Goal: Task Accomplishment & Management: Manage account settings

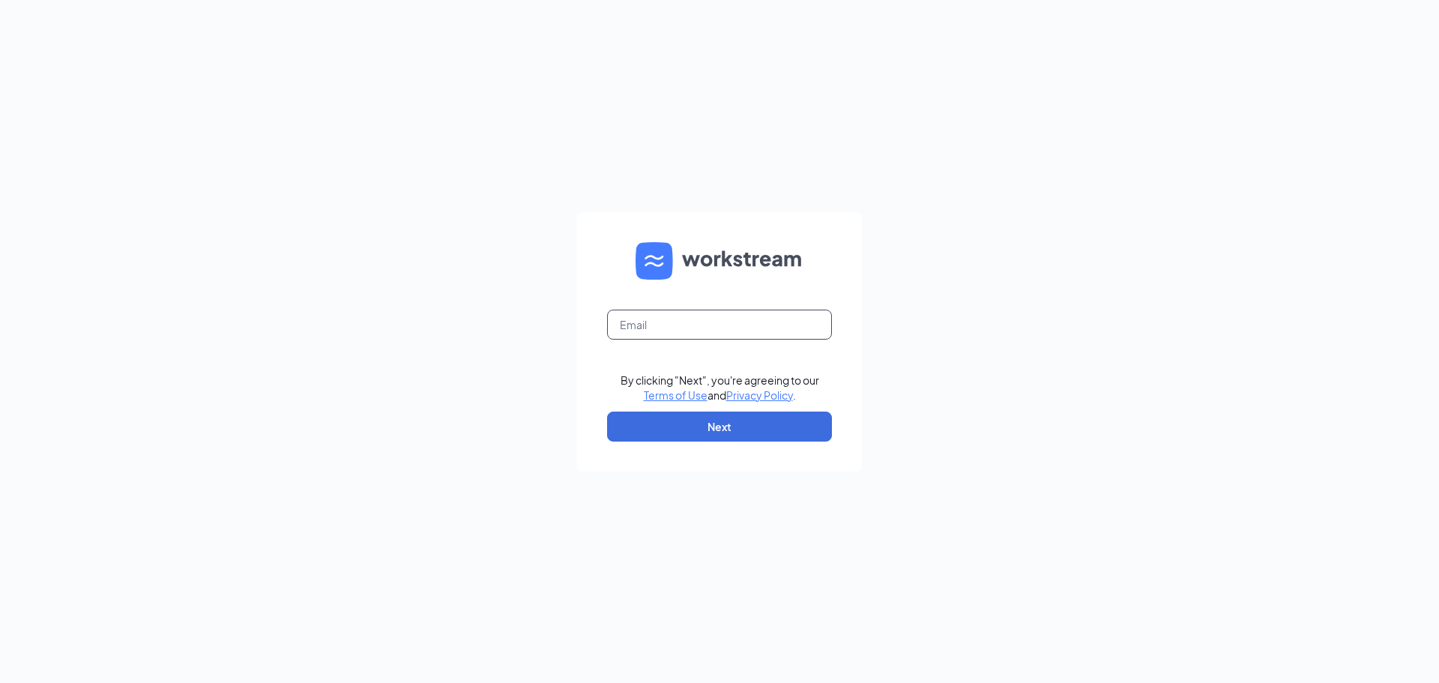
click at [711, 322] on input "text" at bounding box center [719, 325] width 225 height 30
drag, startPoint x: 771, startPoint y: 433, endPoint x: 756, endPoint y: 448, distance: 21.2
click at [771, 434] on button "Next" at bounding box center [719, 427] width 225 height 30
type input "[EMAIL_ADDRESS][DOMAIN_NAME]"
click at [757, 427] on button "Next" at bounding box center [719, 427] width 225 height 30
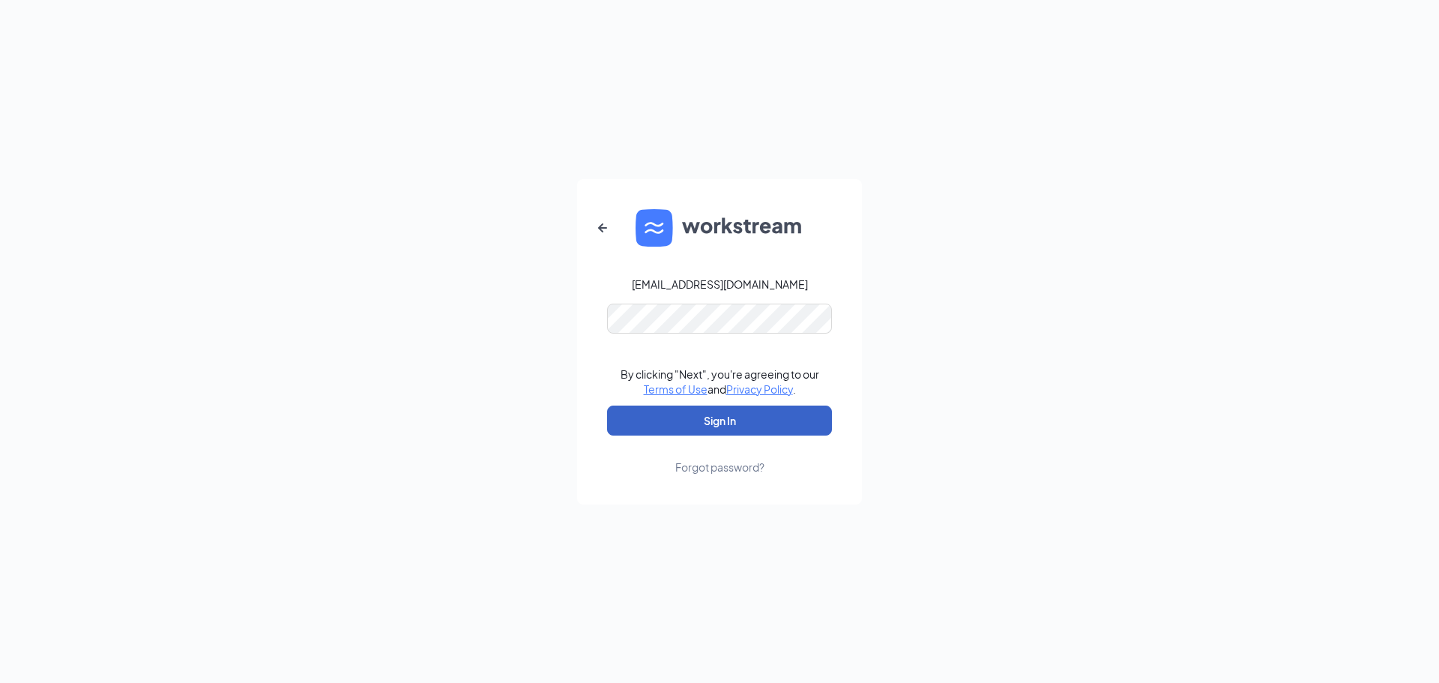
click at [678, 424] on button "Sign In" at bounding box center [719, 421] width 225 height 30
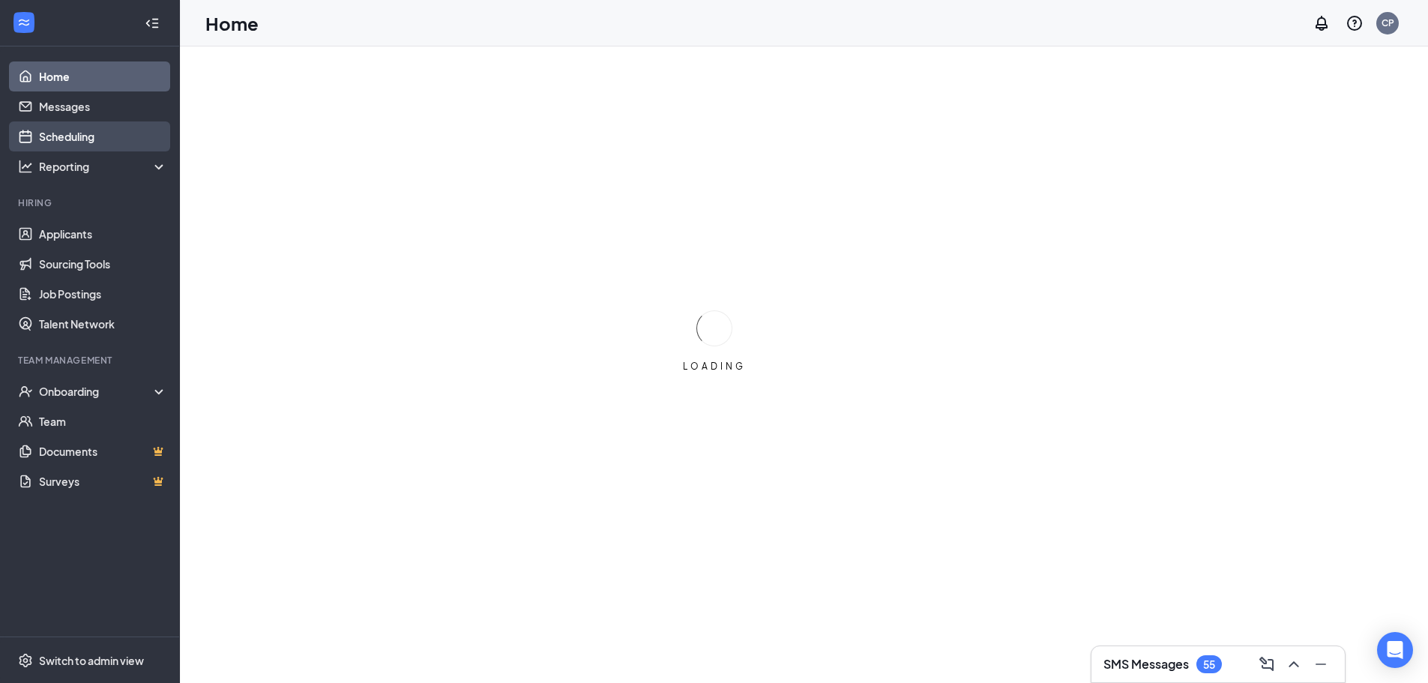
click at [82, 138] on link "Scheduling" at bounding box center [103, 136] width 128 height 30
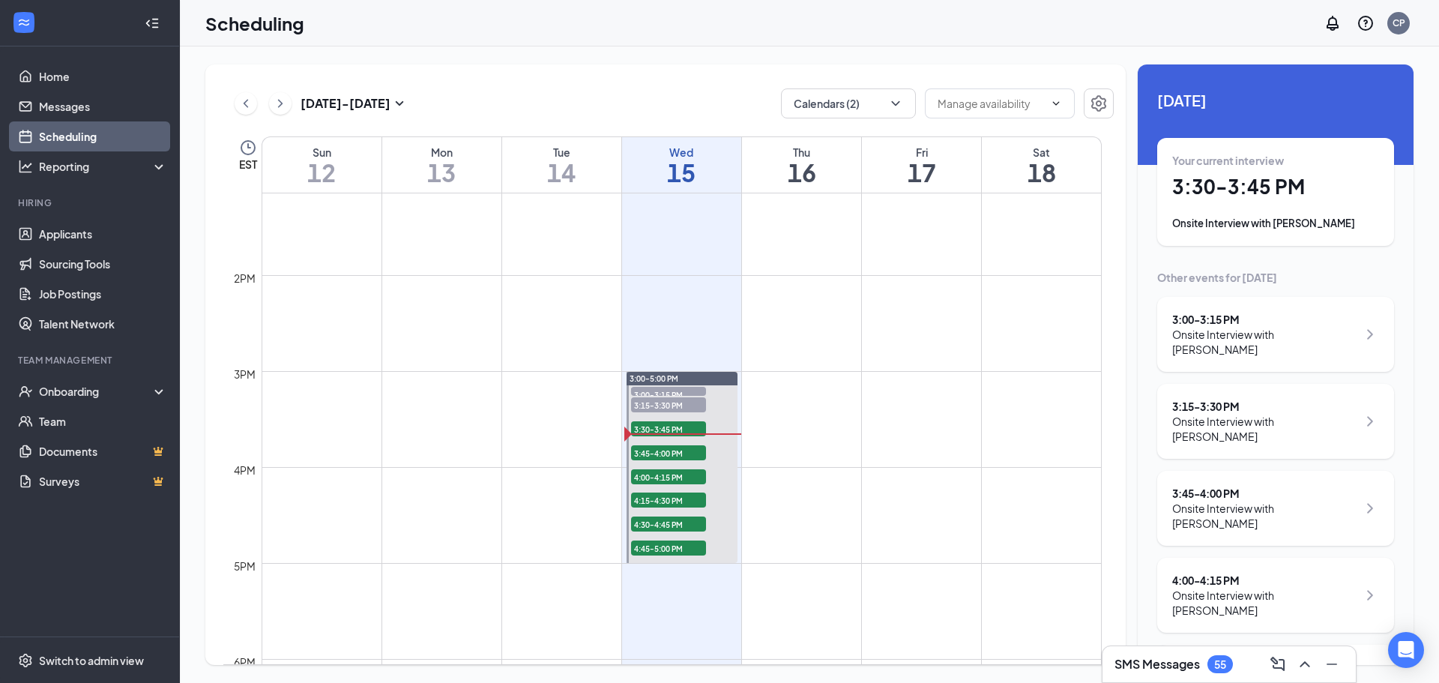
click at [1343, 486] on div "3:45 - 4:00 PM Onsite Interview with [PERSON_NAME]" at bounding box center [1276, 508] width 207 height 45
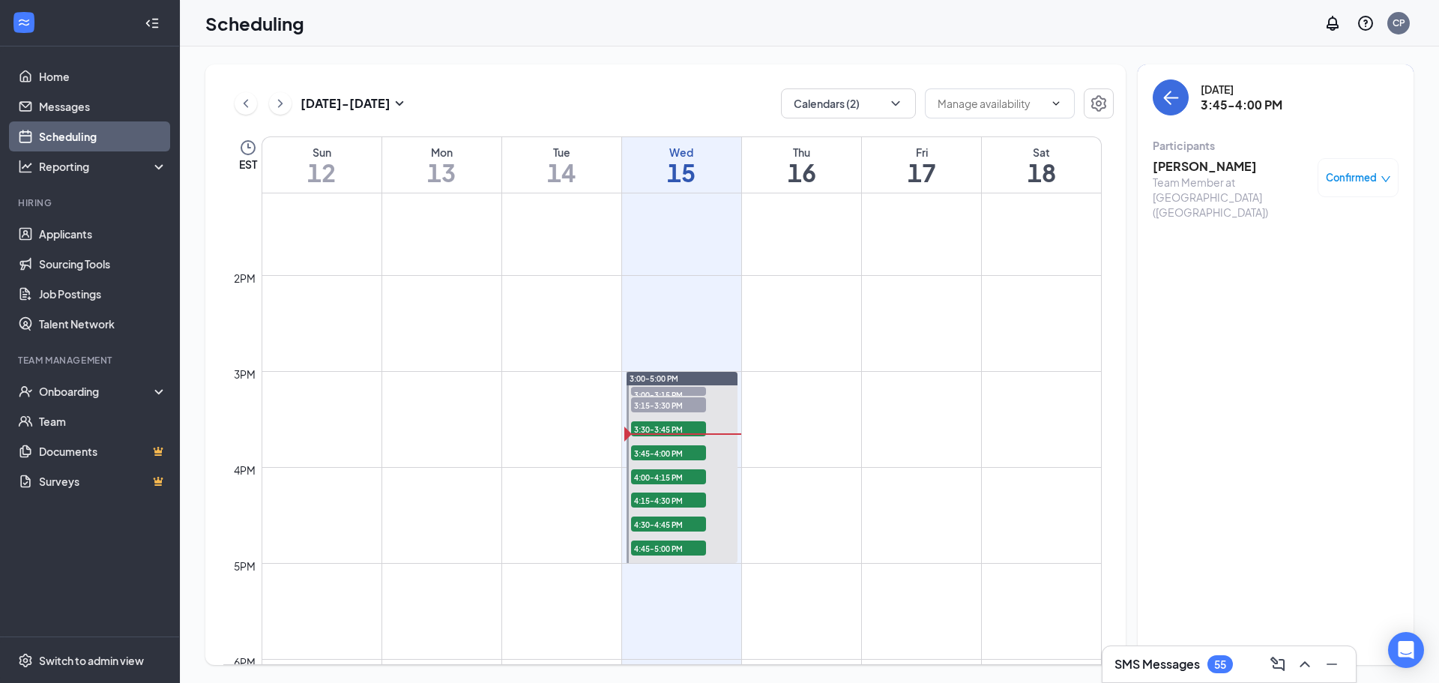
click at [1243, 283] on div "Wednesday, Oct 15 3:45-4:00 PM Participants Kaylin Sigler Team Member at Govern…" at bounding box center [1276, 364] width 276 height 601
click at [1167, 94] on icon "ArrowLeft" at bounding box center [1171, 97] width 18 height 18
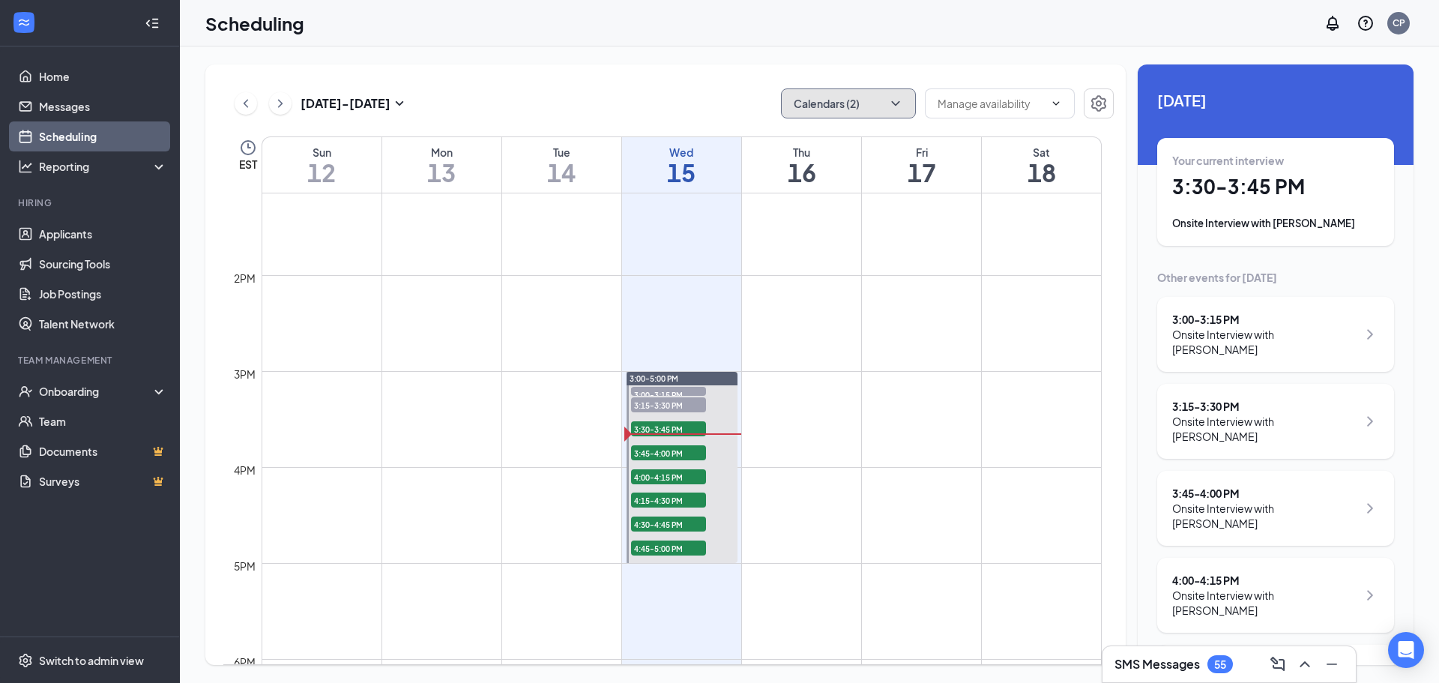
click at [908, 103] on button "Calendars (2)" at bounding box center [848, 103] width 135 height 30
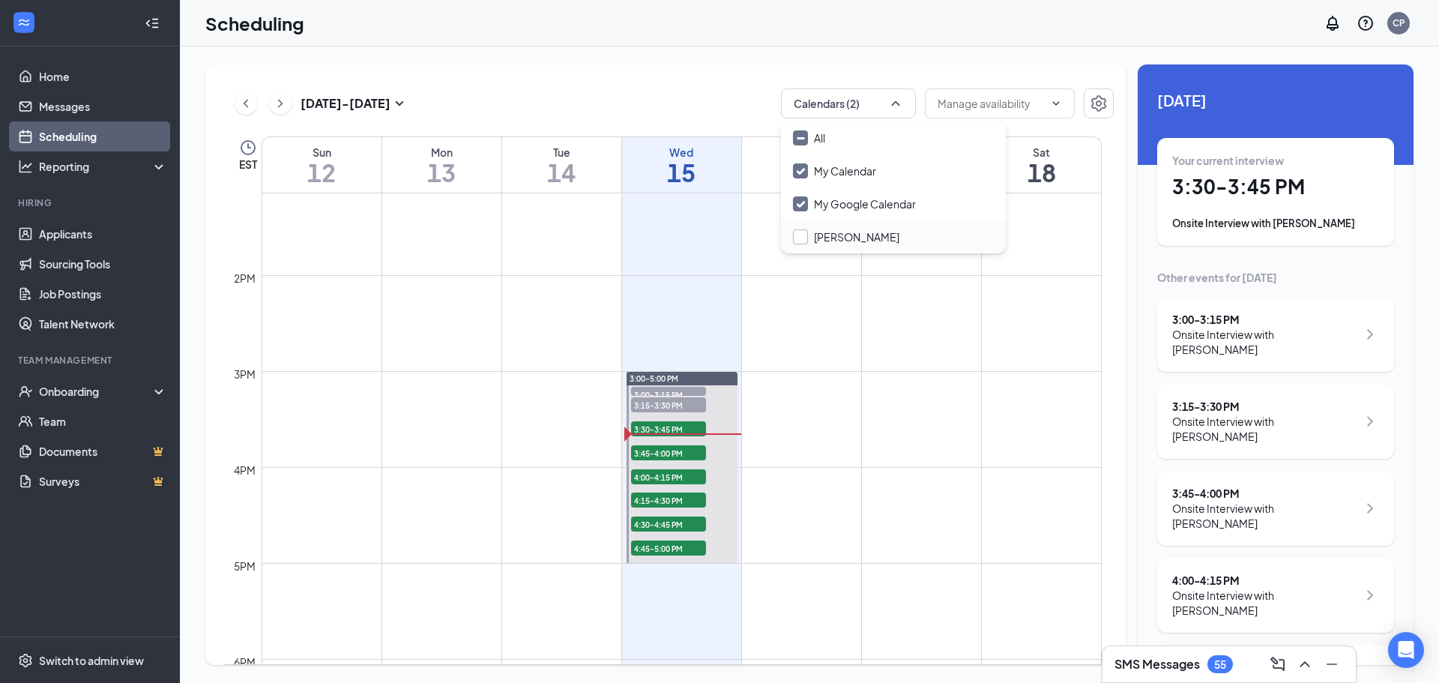
click at [846, 240] on input "Briana Wise" at bounding box center [846, 236] width 106 height 15
checkbox input "false"
checkbox input "true"
click at [870, 105] on button "All calendars" at bounding box center [848, 103] width 135 height 30
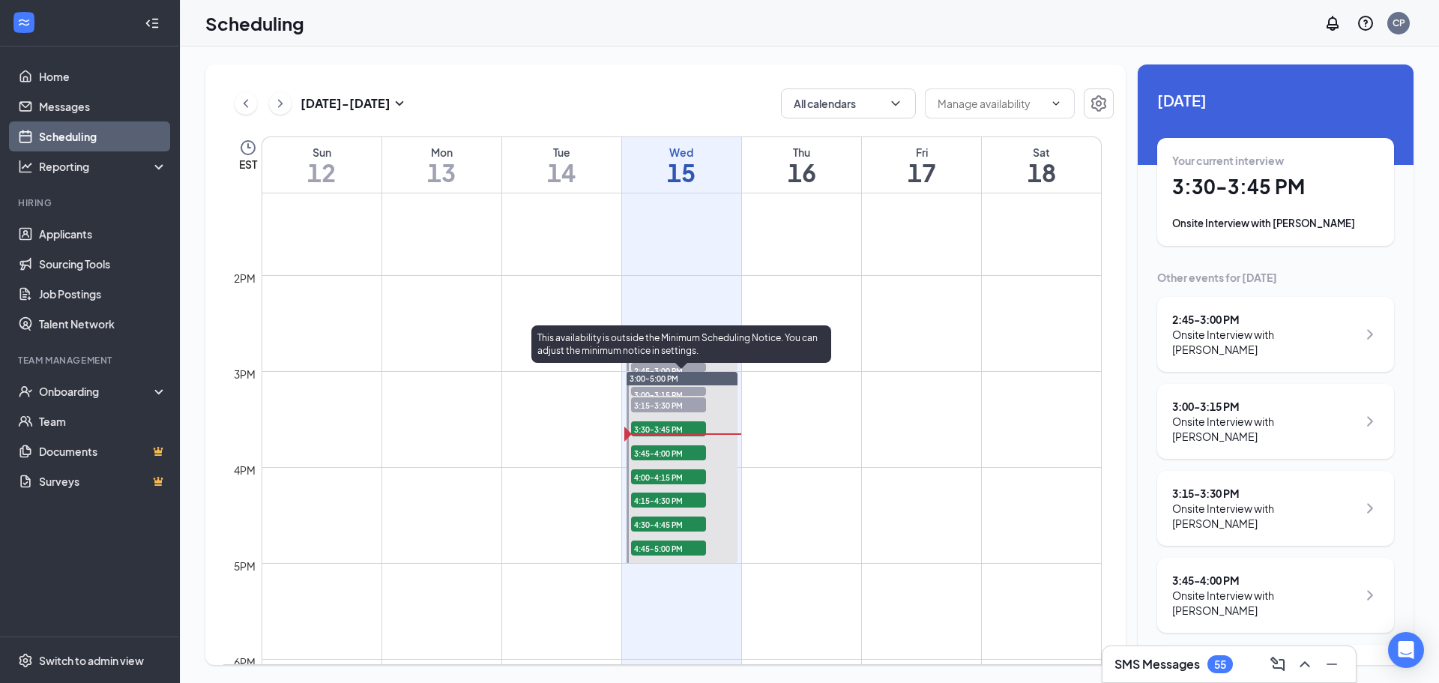
click at [550, 367] on div "This availability is outside the Minimum Scheduling Notice. You can adjust the …" at bounding box center [682, 346] width 300 height 43
click at [556, 355] on div "This availability is outside the Minimum Scheduling Notice. You can adjust the …" at bounding box center [682, 343] width 300 height 37
drag, startPoint x: 588, startPoint y: 403, endPoint x: 625, endPoint y: 373, distance: 48.0
click at [589, 403] on td at bounding box center [682, 407] width 840 height 24
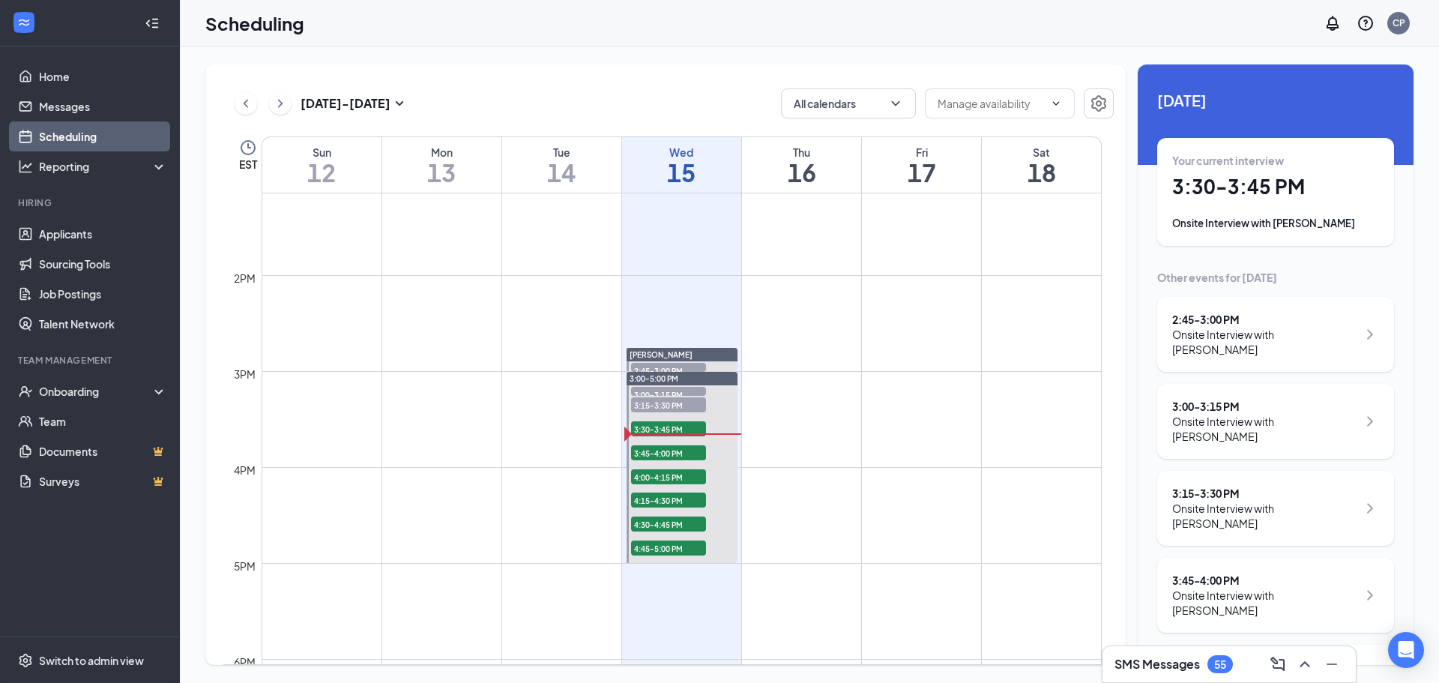
click at [672, 351] on div "Briana Wise" at bounding box center [682, 354] width 111 height 13
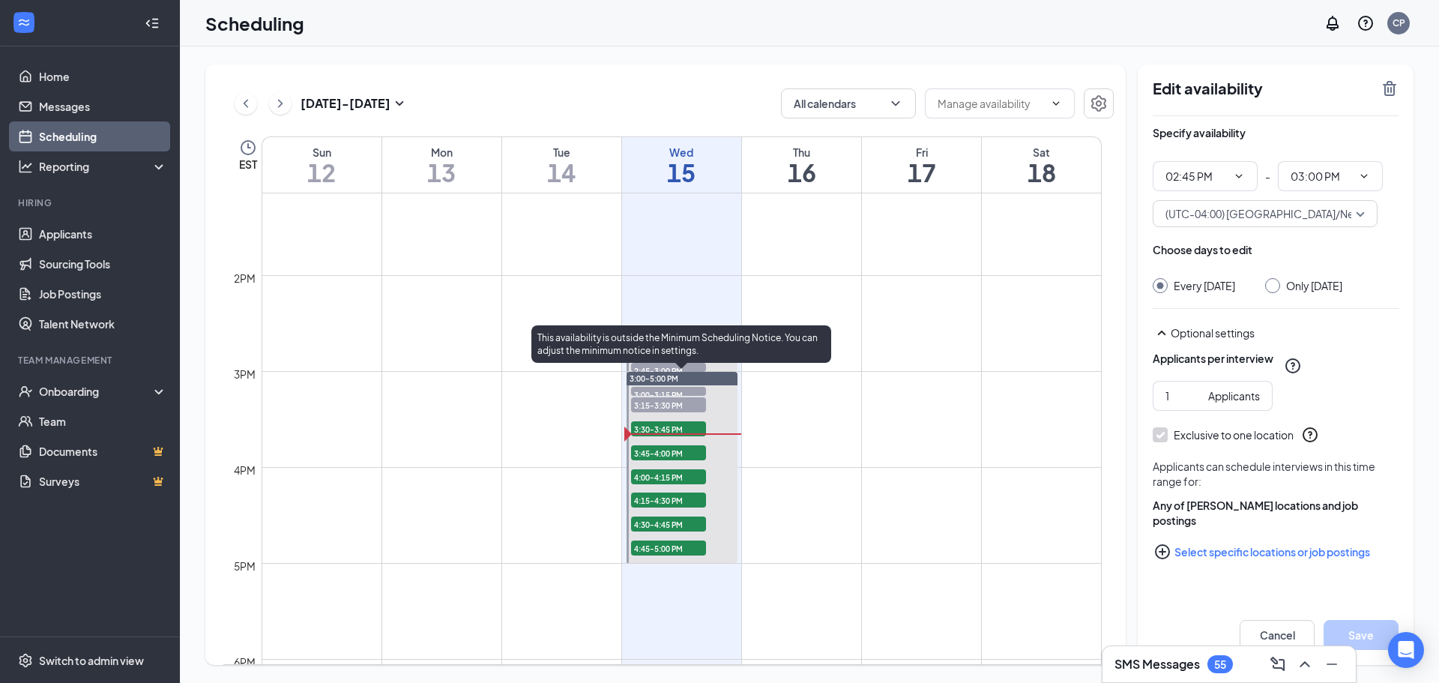
click at [724, 383] on div "3:00-5:00 PM" at bounding box center [682, 378] width 111 height 13
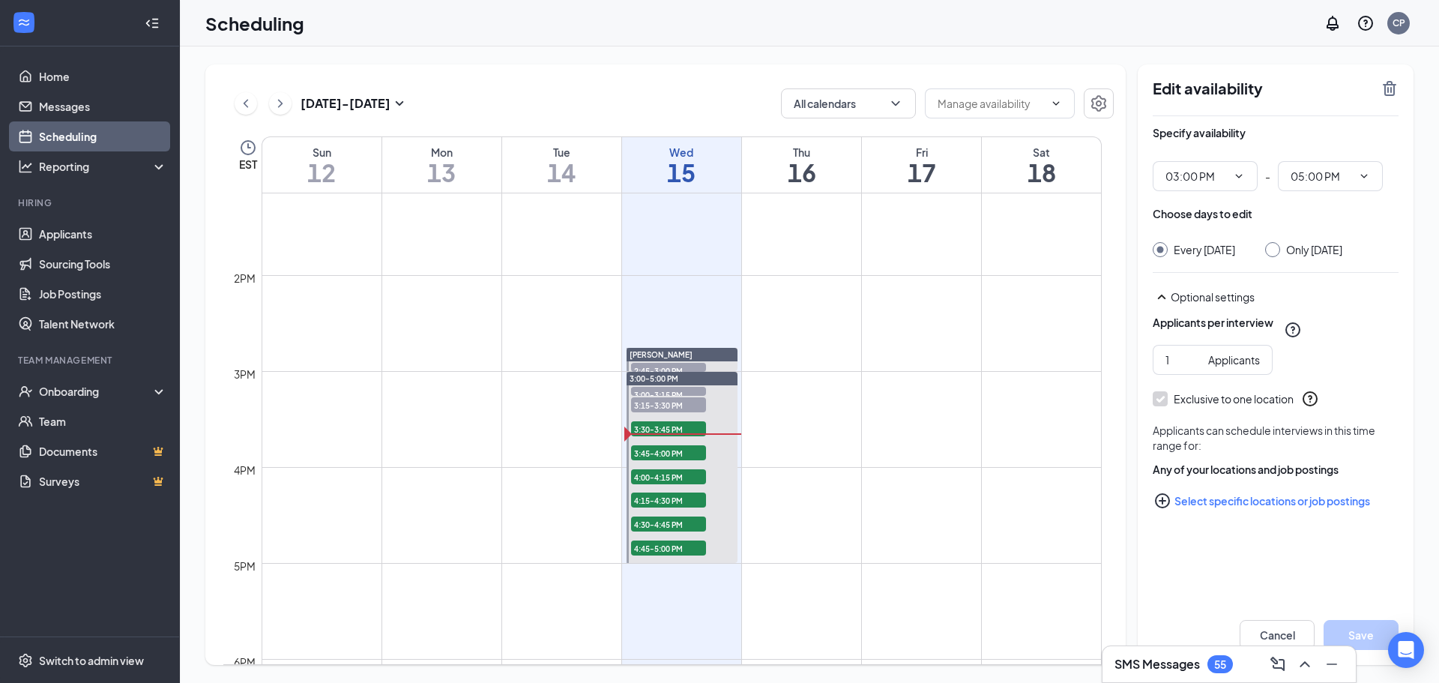
click at [816, 287] on td at bounding box center [682, 287] width 840 height 24
click at [801, 379] on td at bounding box center [682, 383] width 840 height 24
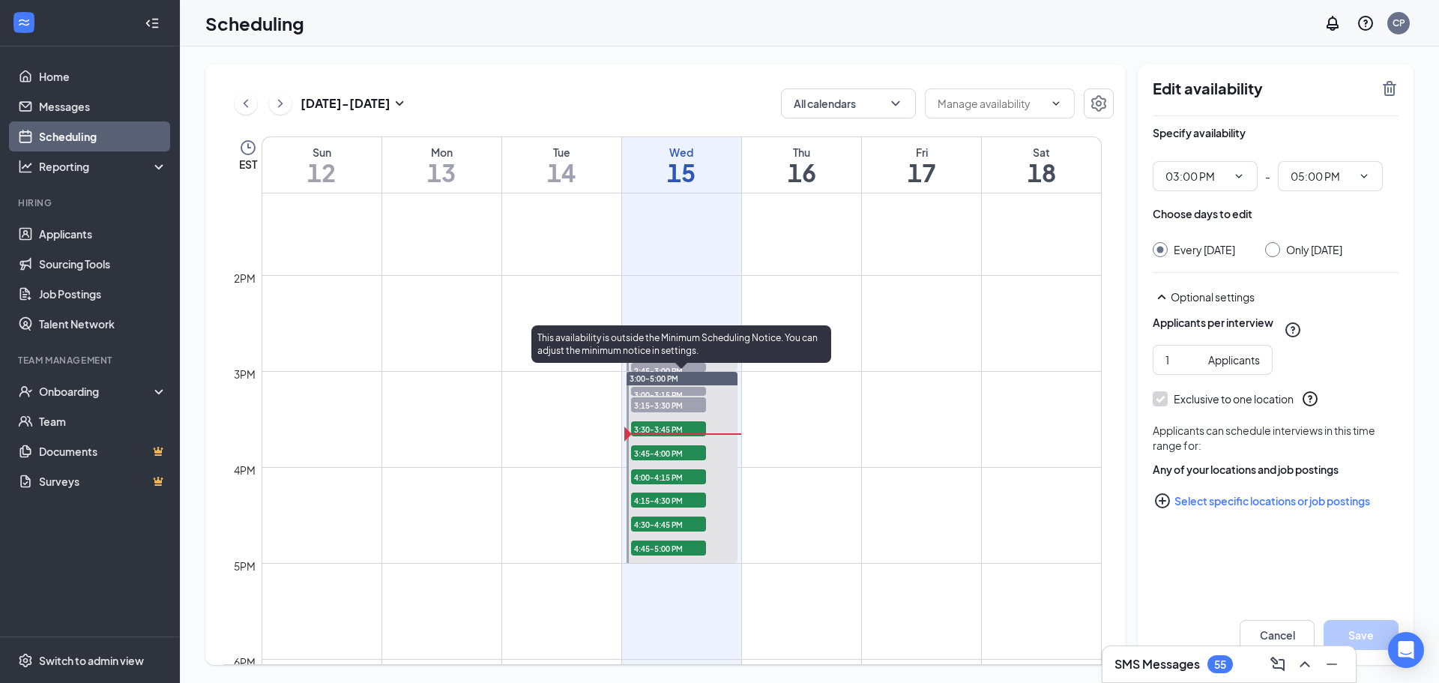
click at [714, 378] on div "3:00-5:00 PM" at bounding box center [682, 378] width 111 height 13
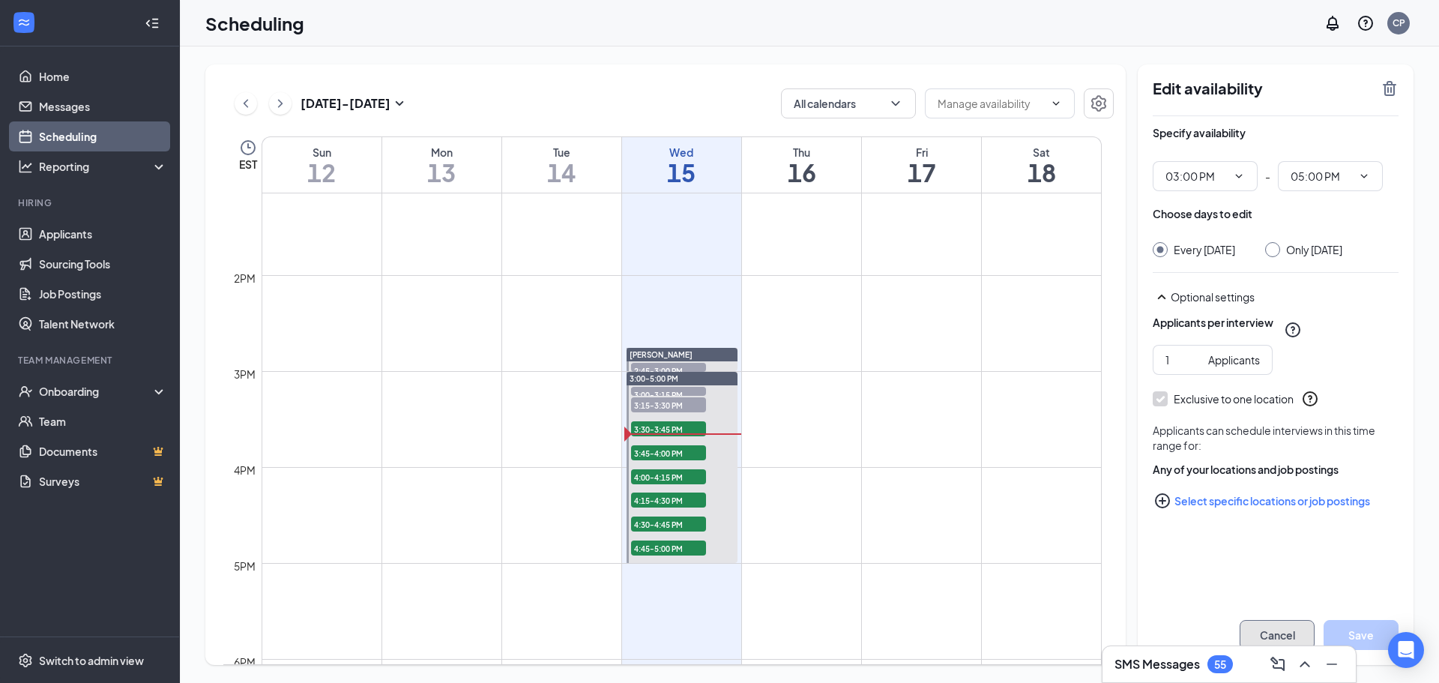
click at [1265, 629] on button "Cancel" at bounding box center [1277, 635] width 75 height 30
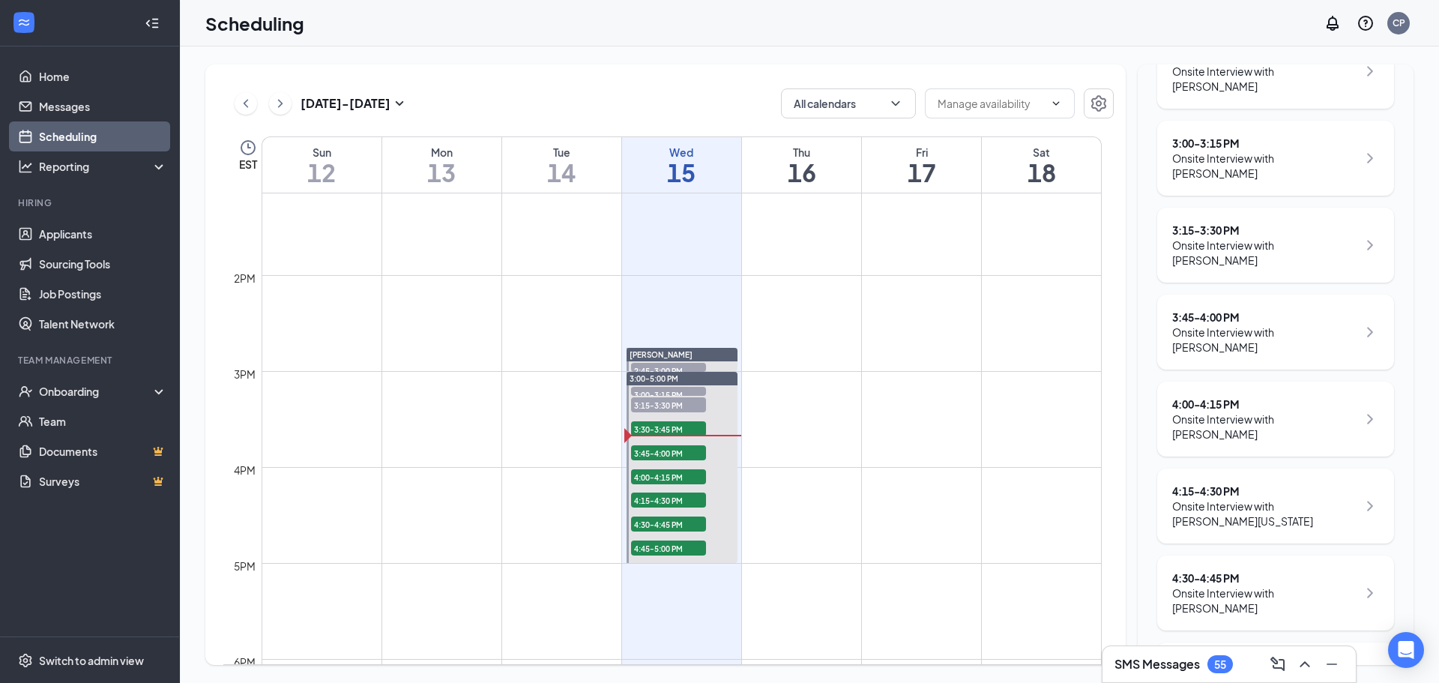
scroll to position [295, 0]
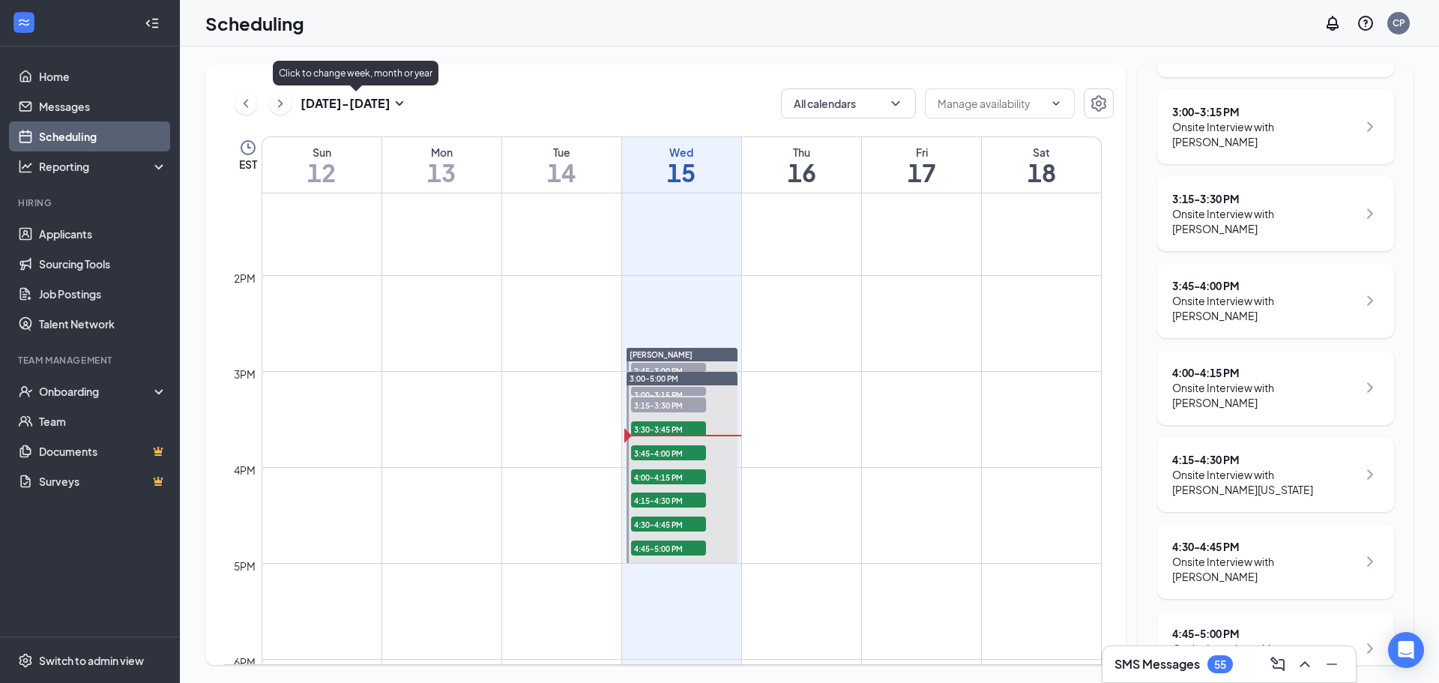
click at [347, 106] on h3 "Oct 12 - Oct 18" at bounding box center [346, 103] width 90 height 16
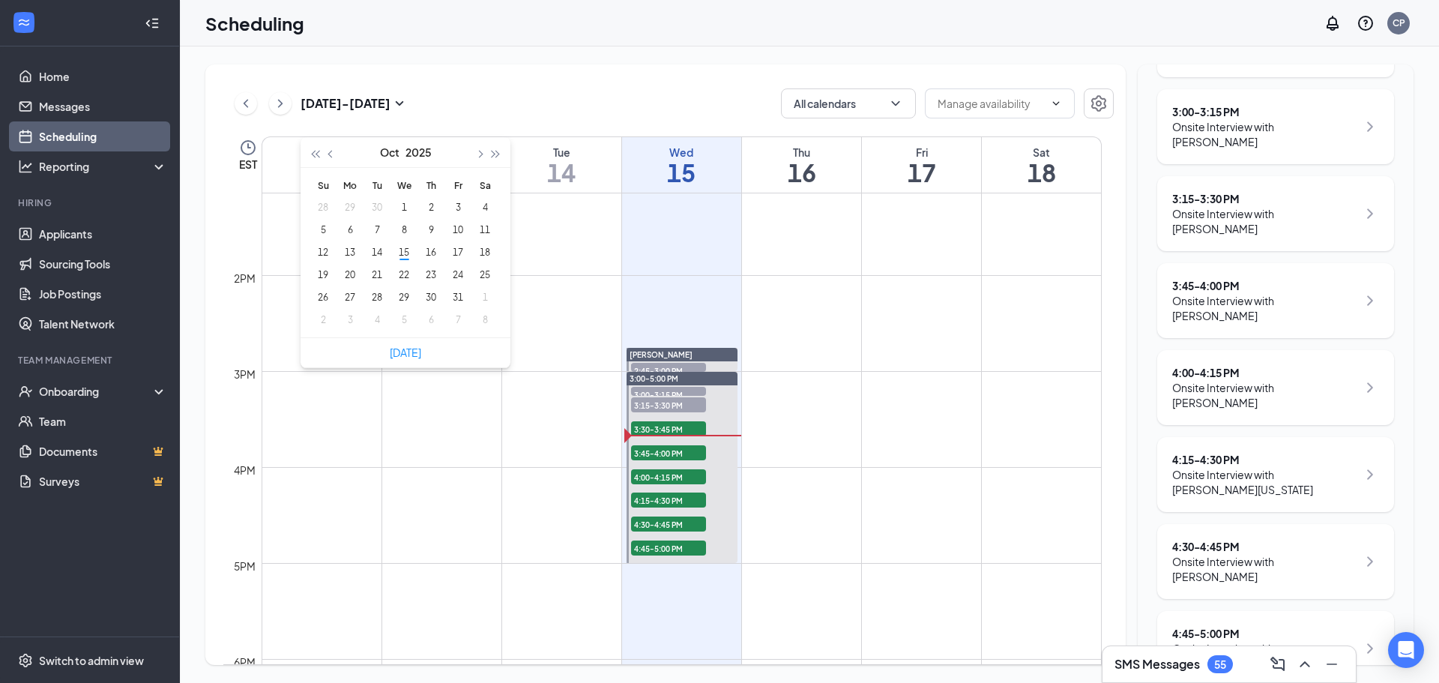
click at [367, 98] on h3 "Oct 12 - Oct 18" at bounding box center [346, 103] width 90 height 16
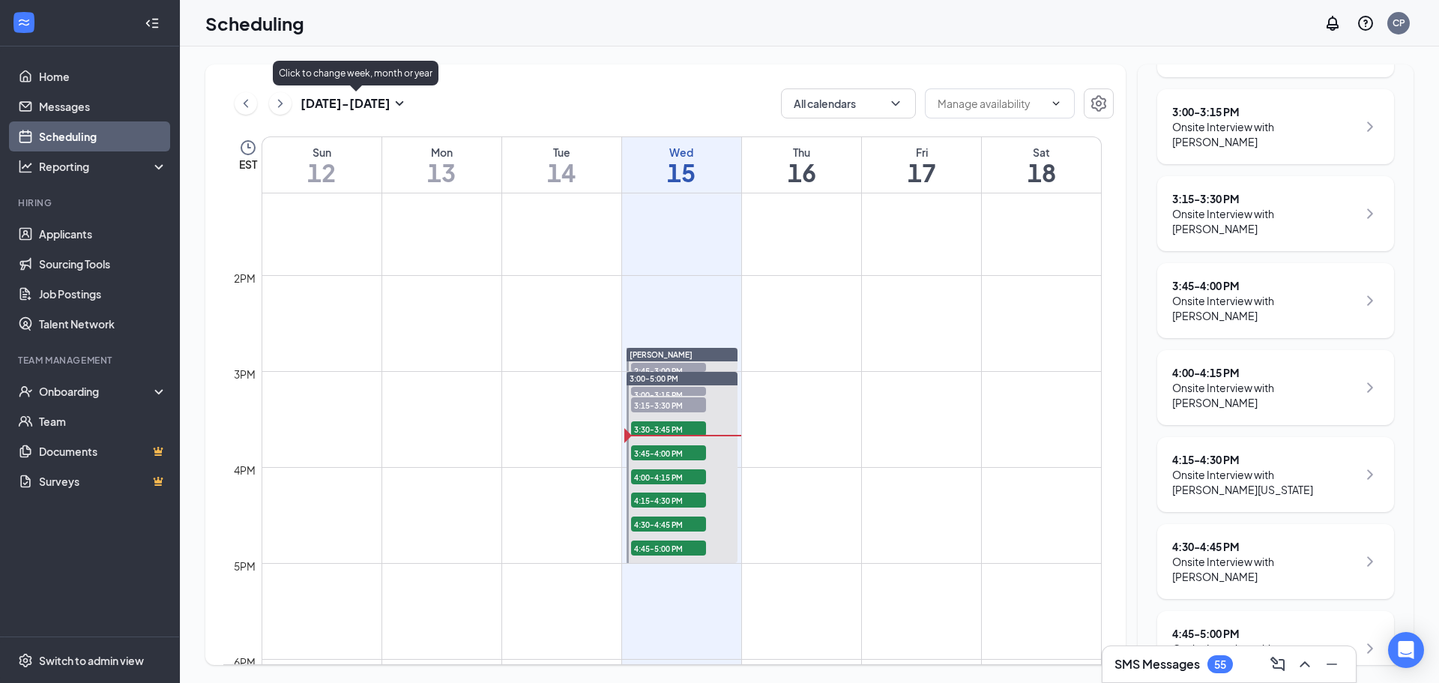
click at [388, 91] on div "Click to change week, month or year" at bounding box center [356, 76] width 166 height 31
click at [390, 110] on h3 "Oct 12 - Oct 18" at bounding box center [346, 103] width 90 height 16
click at [390, 109] on h3 "Oct 12 - Oct 18" at bounding box center [346, 103] width 90 height 16
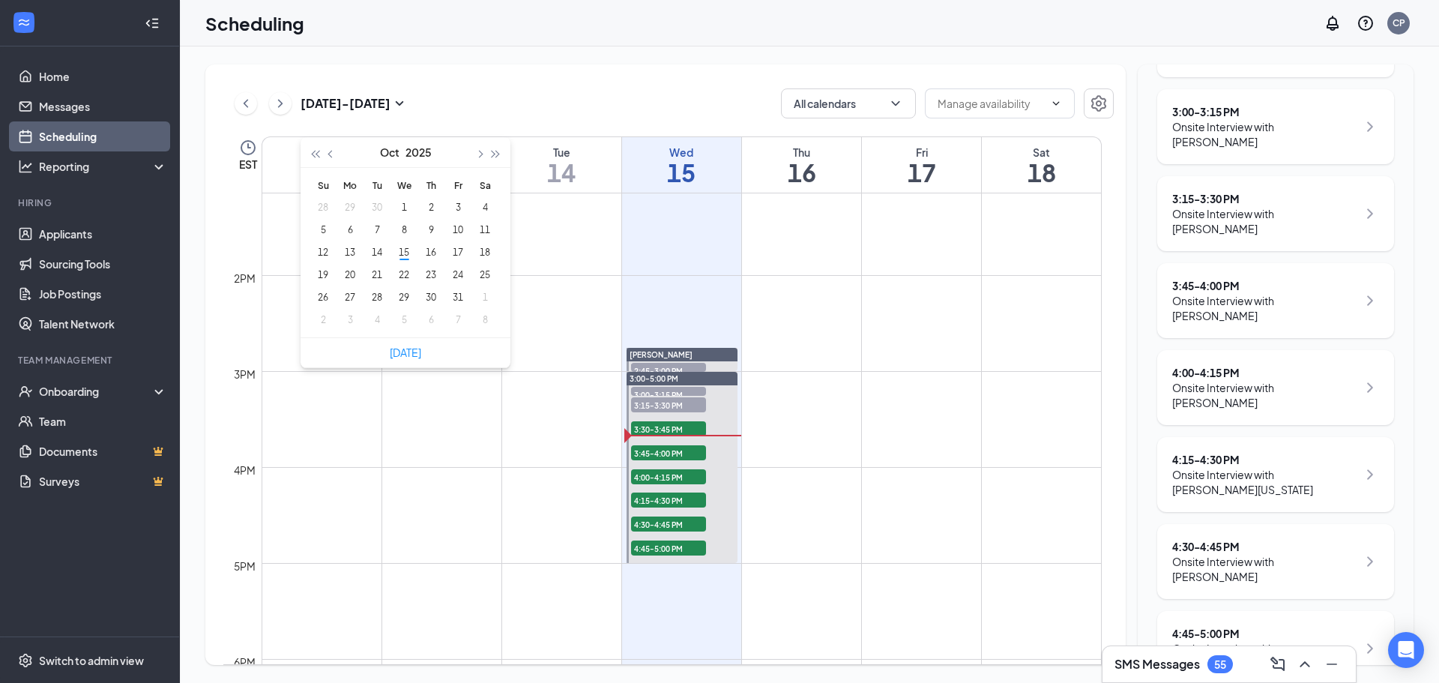
type input "2025-10-09"
click at [408, 271] on div "22" at bounding box center [404, 275] width 18 height 18
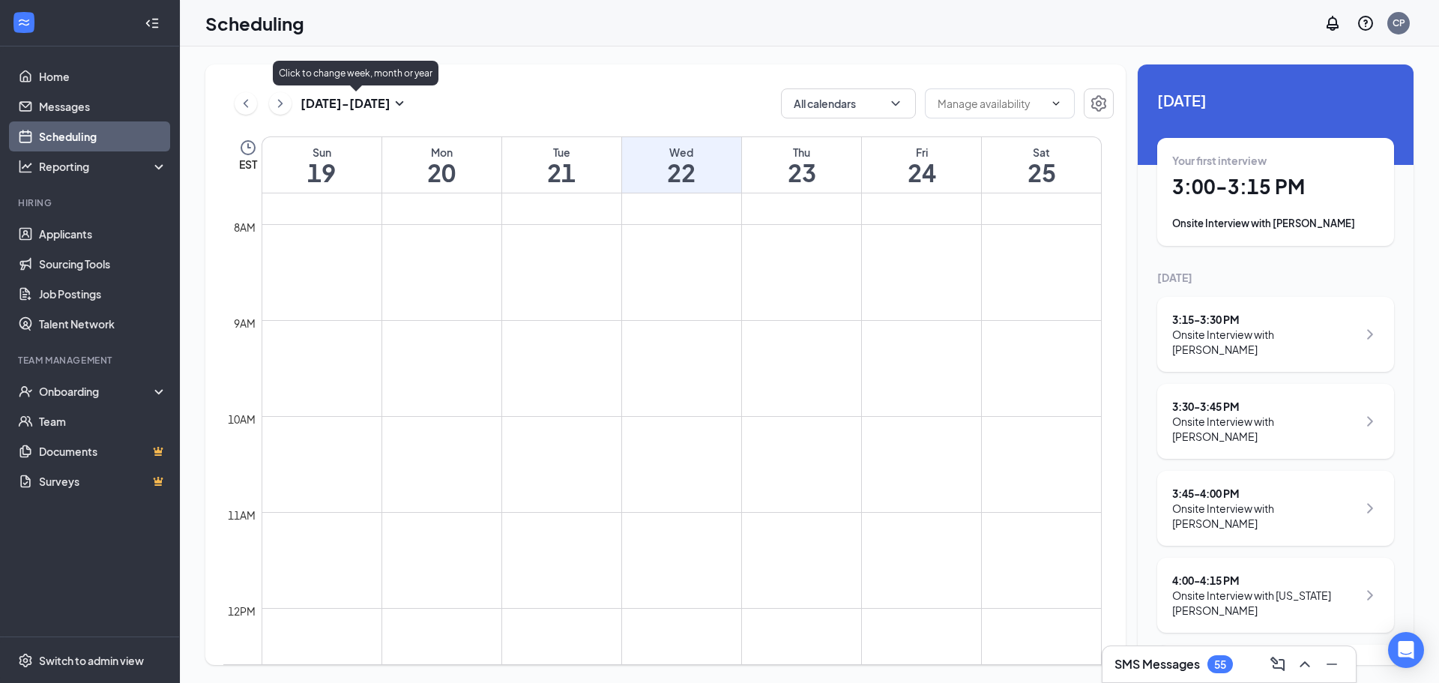
click at [381, 100] on h3 "Oct 19 - Oct 25" at bounding box center [346, 103] width 90 height 16
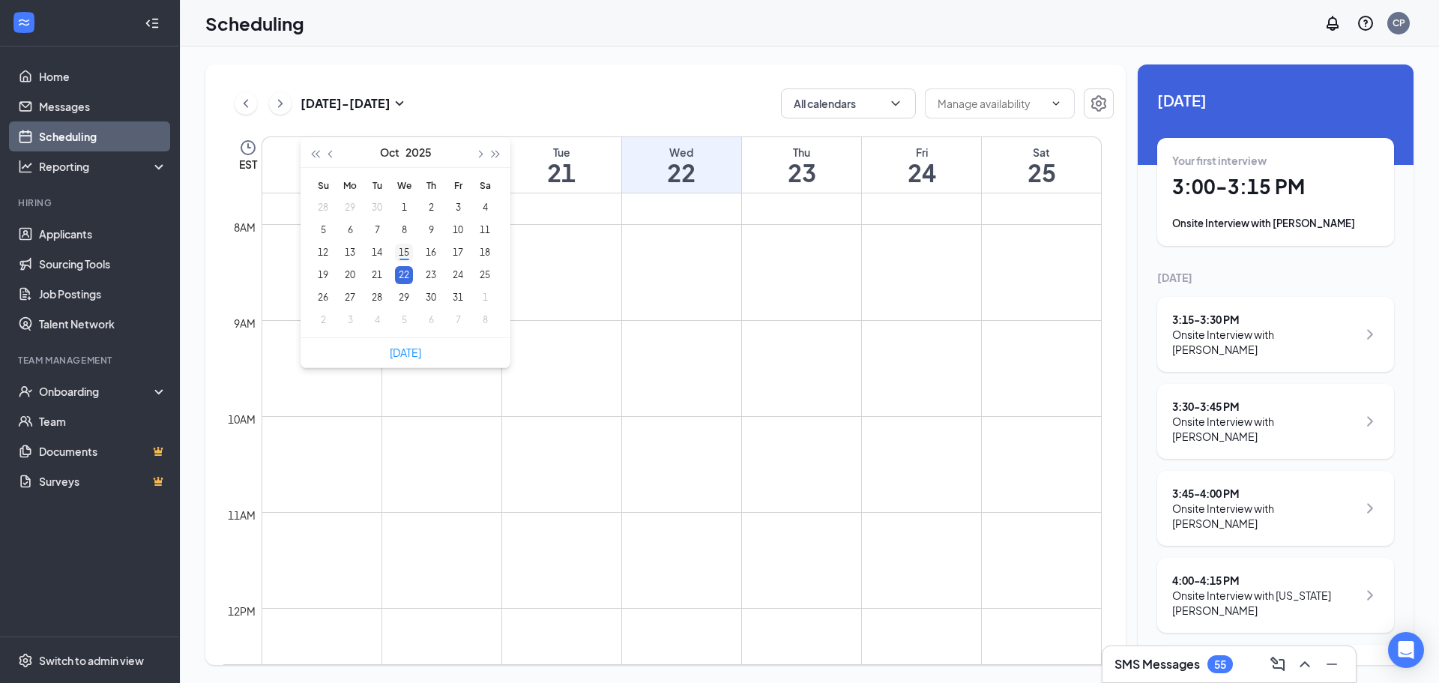
type input "2025-10-15"
click at [403, 251] on div "15" at bounding box center [404, 253] width 18 height 18
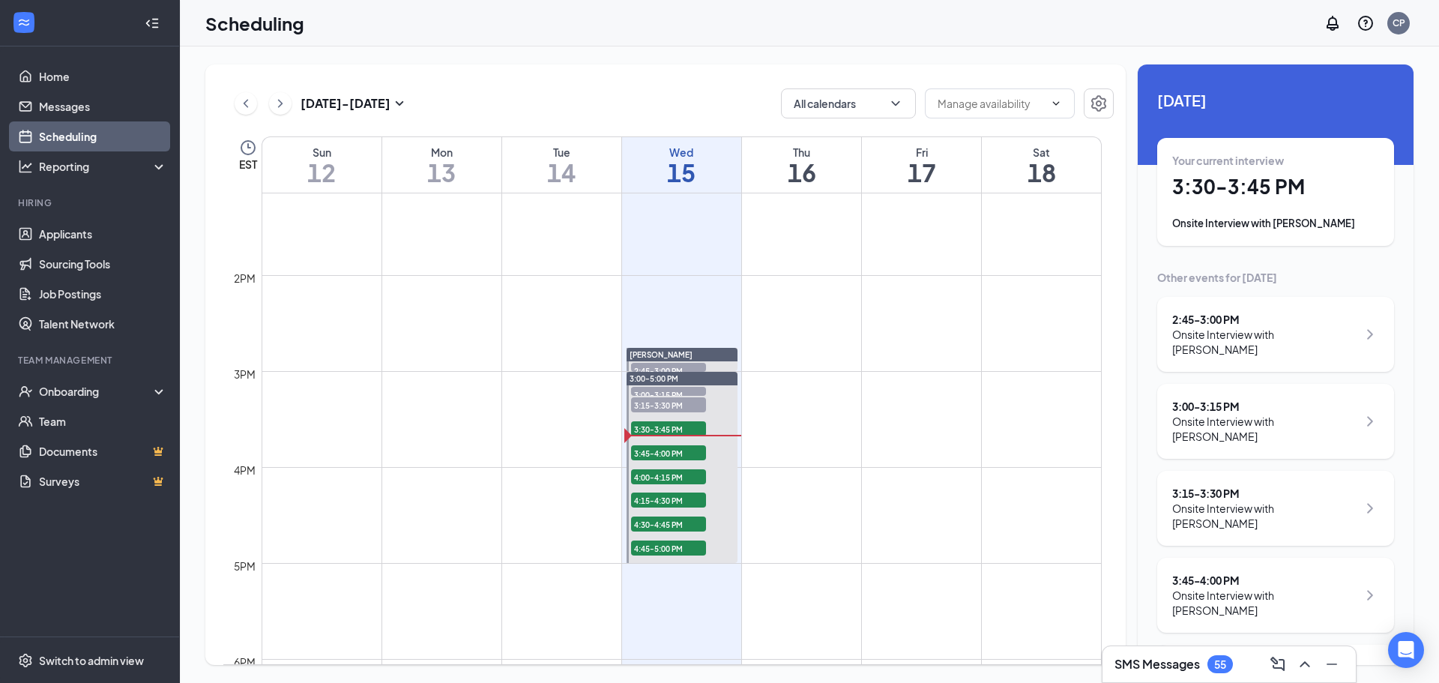
click at [1220, 675] on div "SMS Messages 55" at bounding box center [1229, 664] width 229 height 24
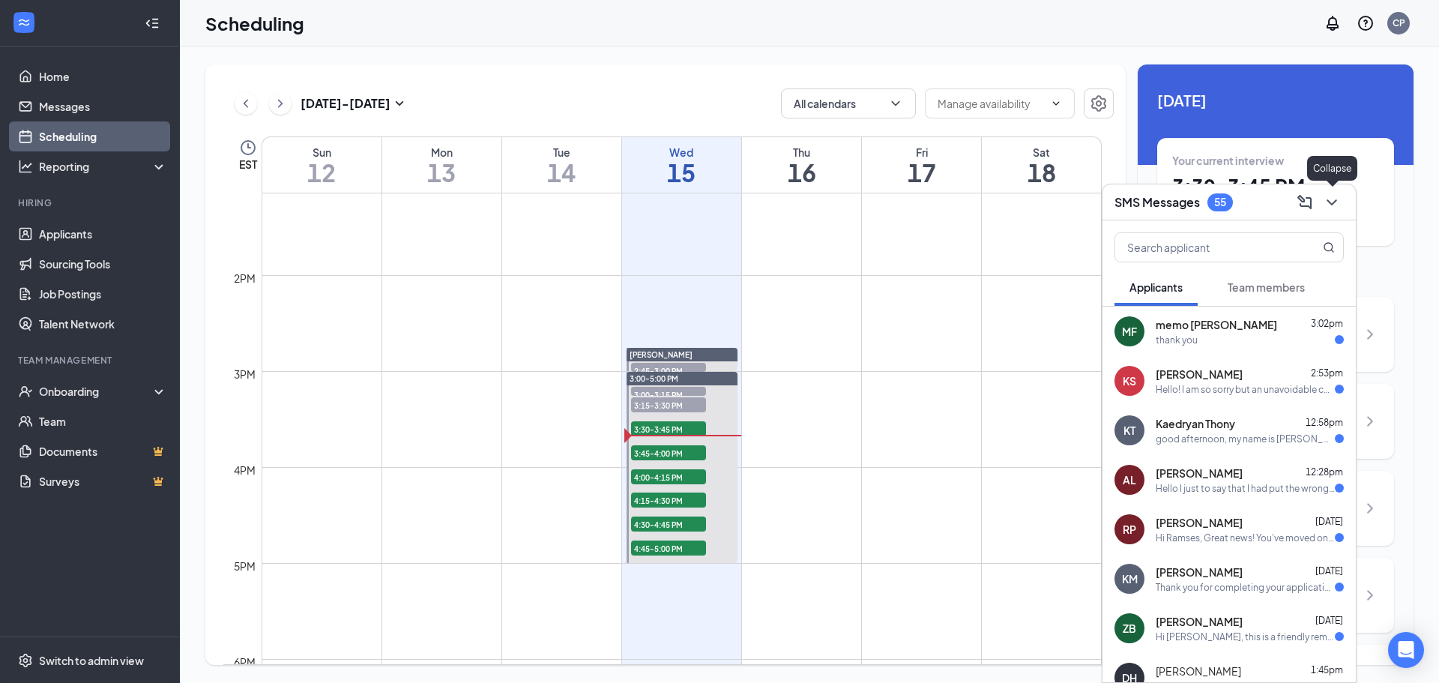
click at [1336, 209] on icon "ChevronDown" at bounding box center [1332, 202] width 18 height 18
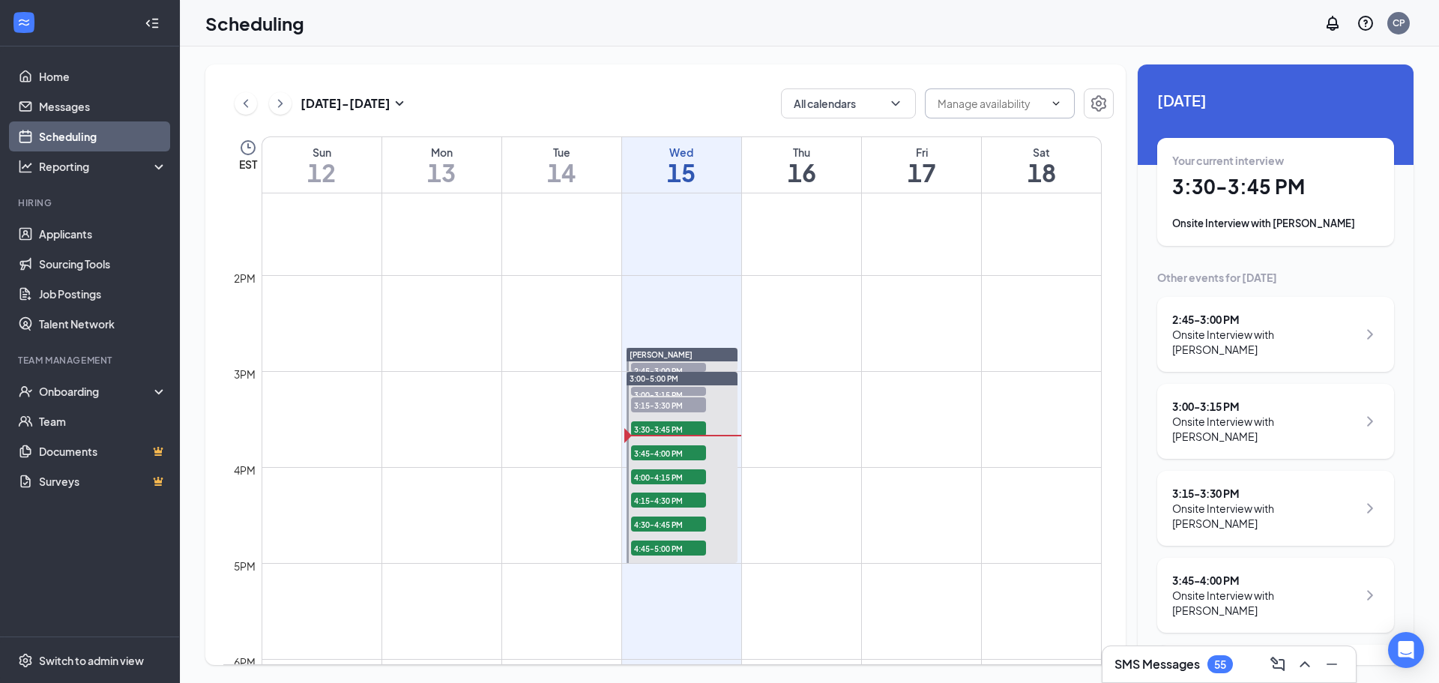
click at [1032, 106] on input "text" at bounding box center [991, 103] width 106 height 16
click at [1008, 57] on div "Oct 12 - Oct 18 All calendars Delete all availability EST Sun 12 Mon 13 Tue 14 …" at bounding box center [809, 364] width 1259 height 636
click at [834, 97] on button "All calendars" at bounding box center [848, 103] width 135 height 30
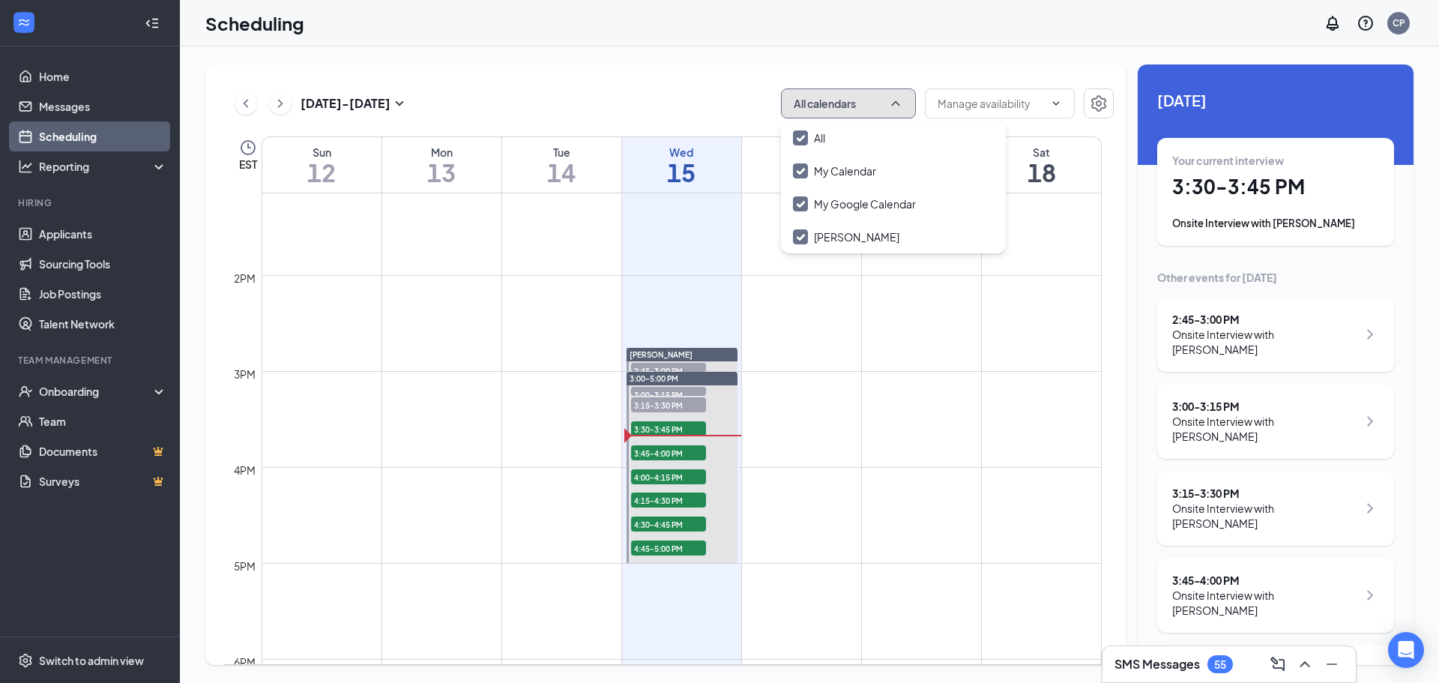
click at [843, 97] on button "All calendars" at bounding box center [848, 103] width 135 height 30
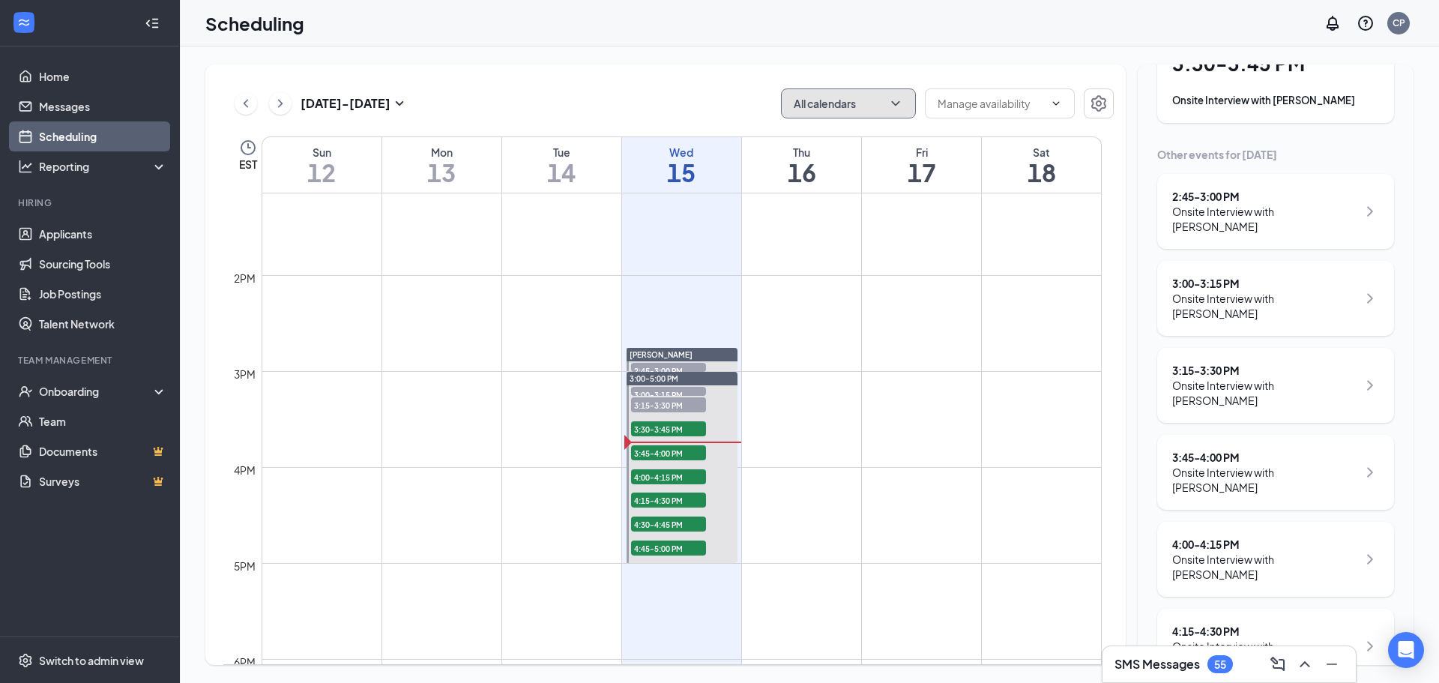
scroll to position [150, 0]
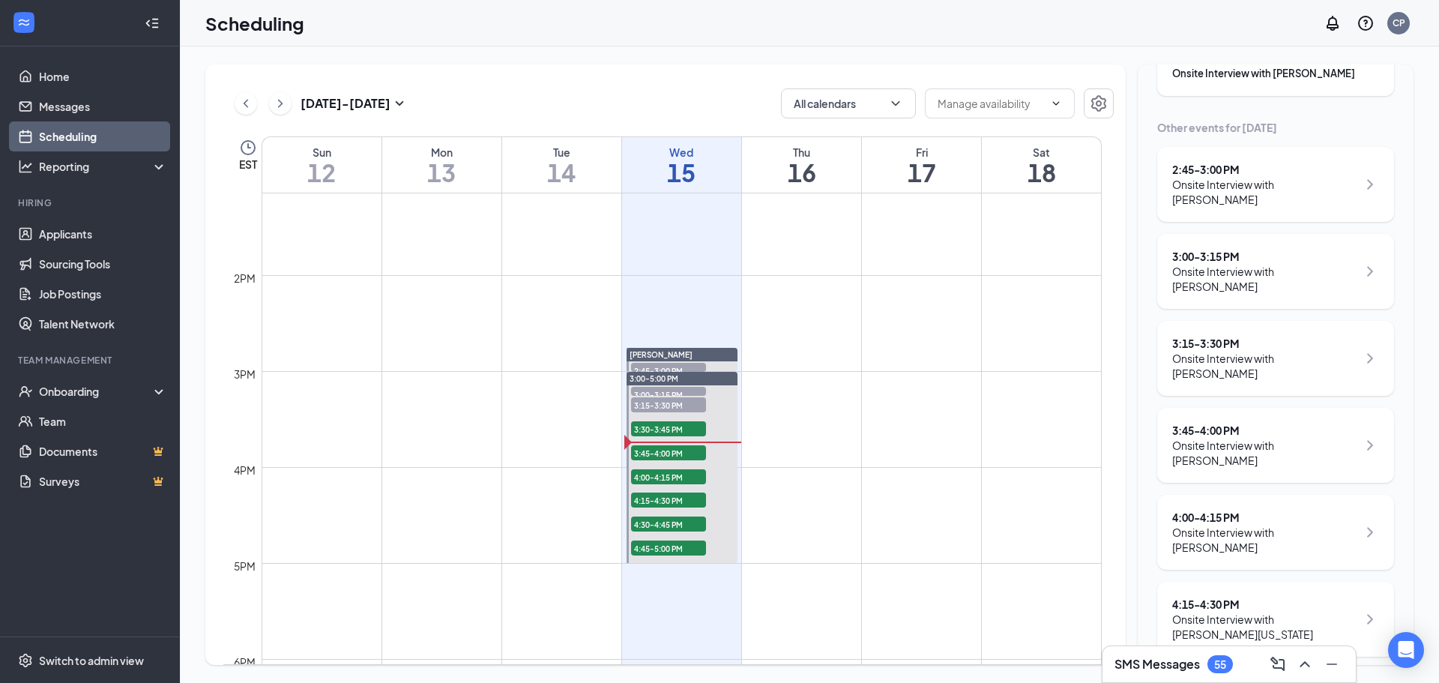
click at [1217, 423] on div "3:45 - 4:00 PM" at bounding box center [1265, 430] width 185 height 15
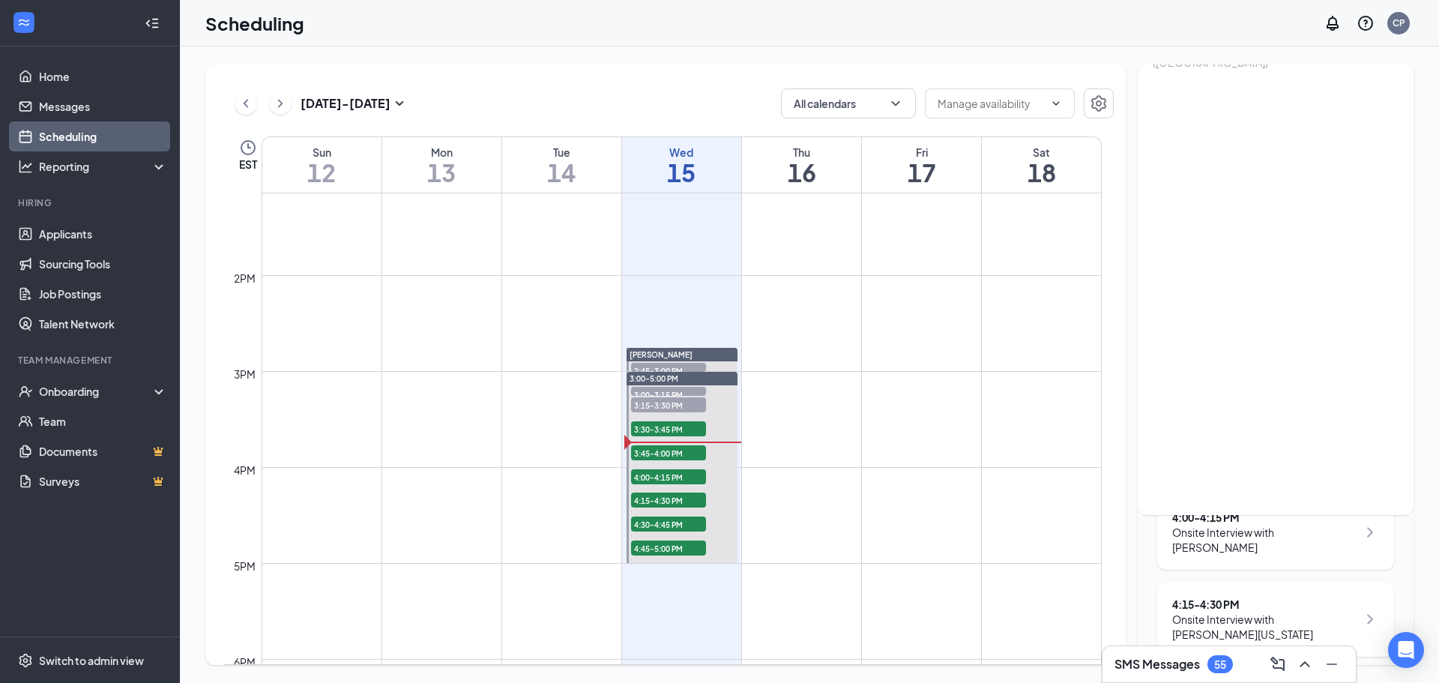
click at [1200, 455] on div "Wednesday, Oct 15 3:45-4:00 PM Participants Kaylin Sigler Team Member at Govern…" at bounding box center [1276, 215] width 276 height 601
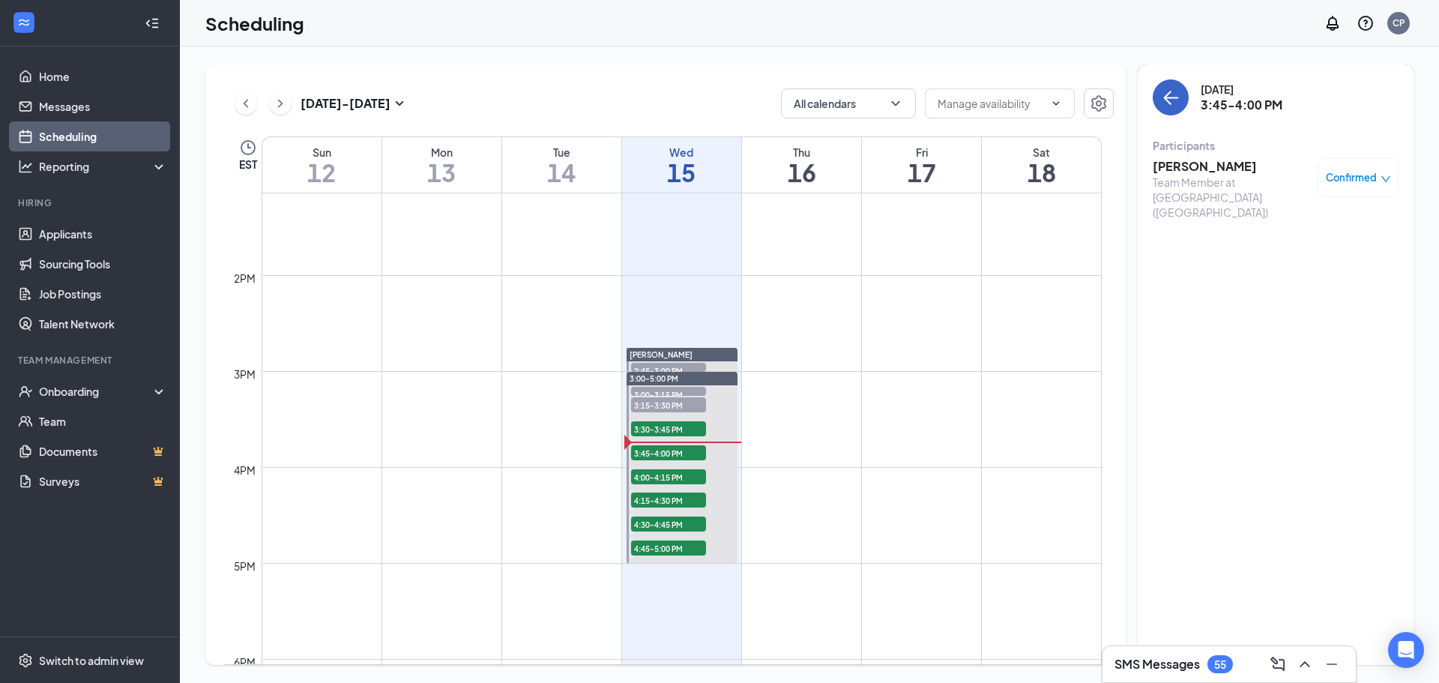
click at [1167, 91] on icon "ArrowLeft" at bounding box center [1171, 97] width 18 height 18
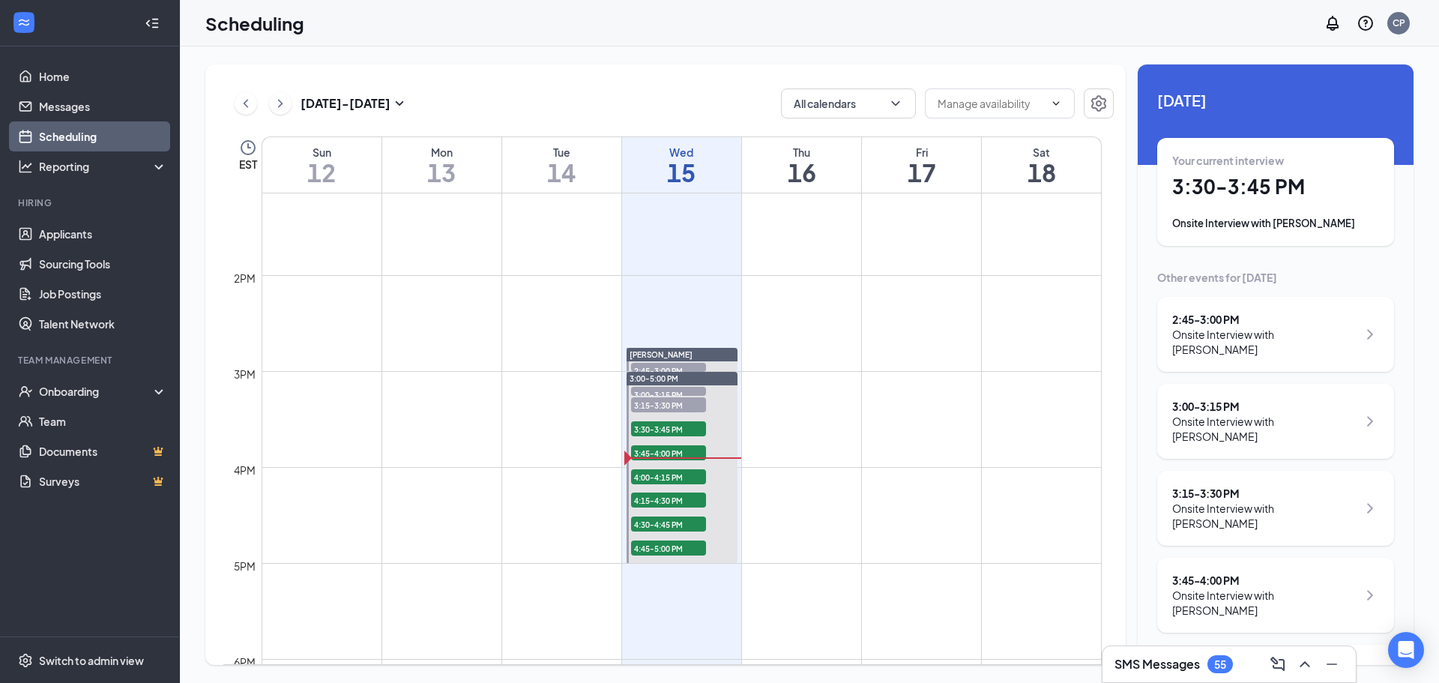
drag, startPoint x: 1283, startPoint y: 500, endPoint x: 1366, endPoint y: 482, distance: 85.1
click at [1370, 481] on div "3:15 - 3:30 PM Onsite Interview with Ford Fromlath" at bounding box center [1276, 508] width 237 height 75
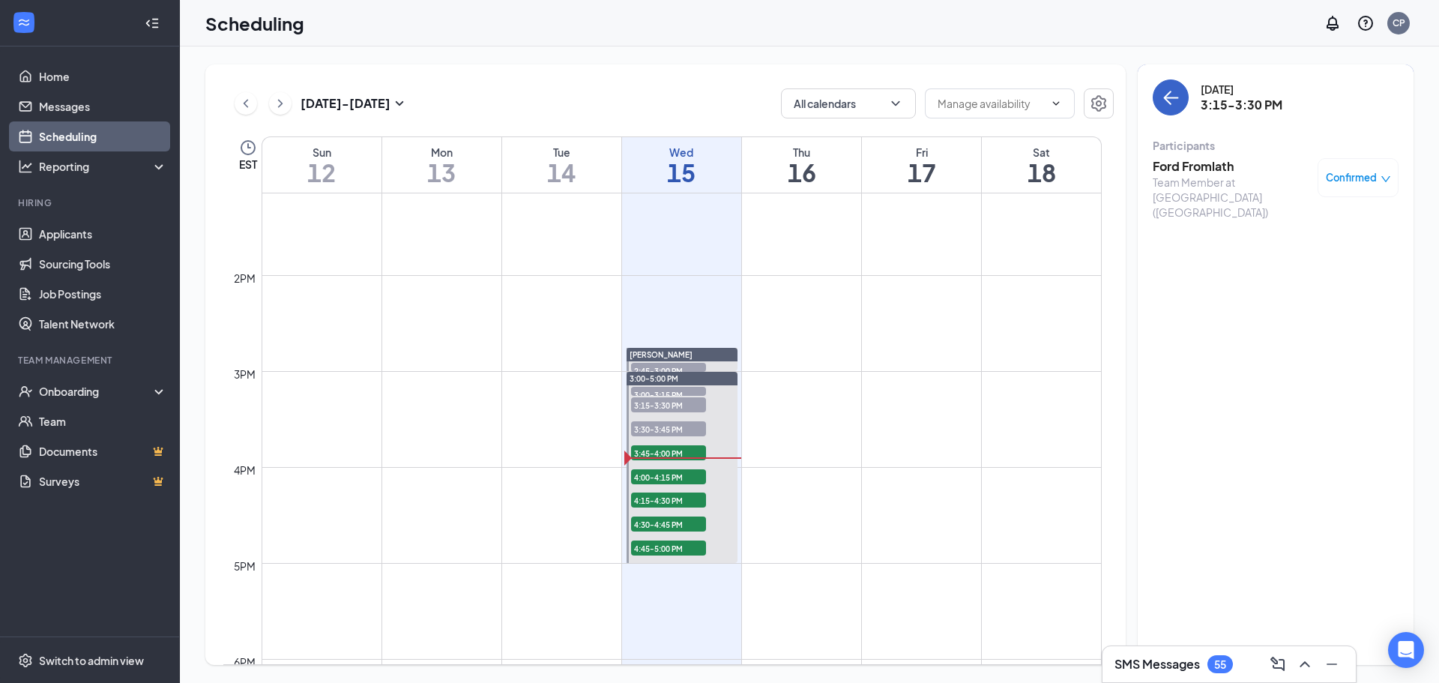
click at [1171, 88] on button "back-button" at bounding box center [1171, 97] width 36 height 36
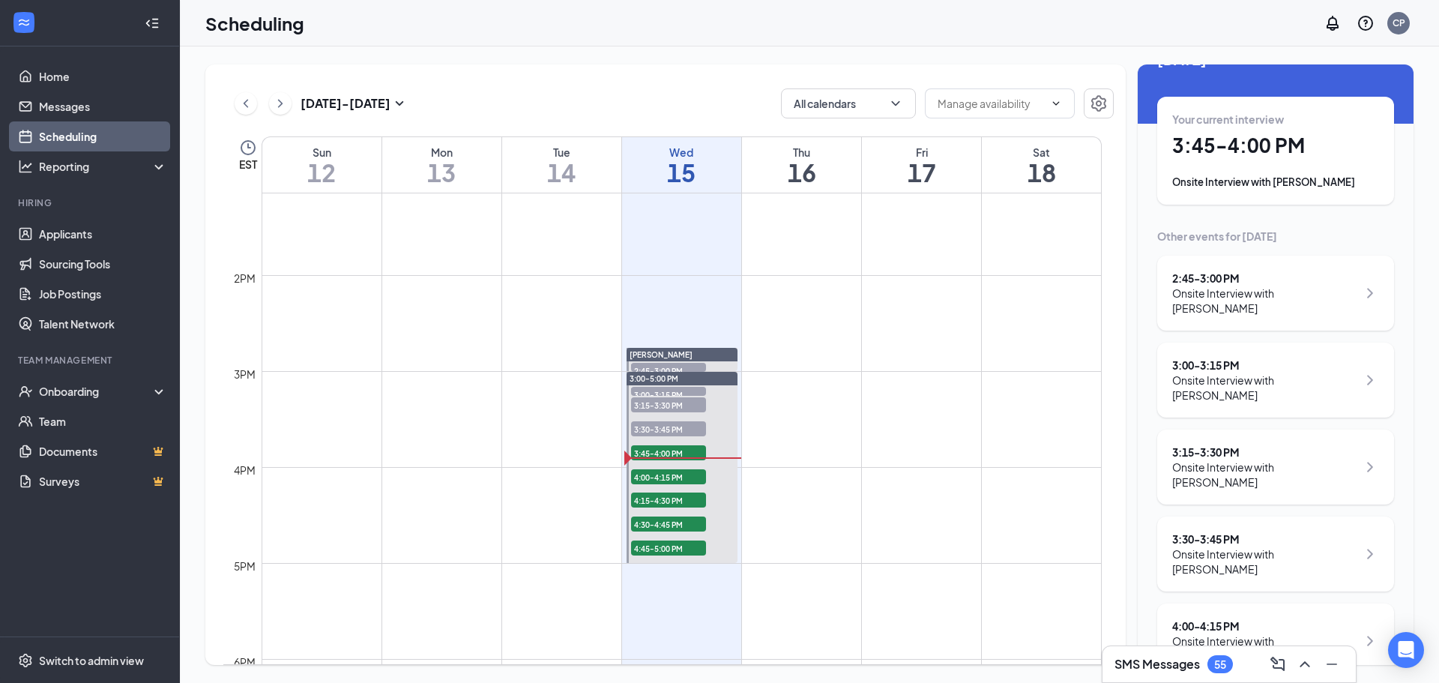
scroll to position [75, 0]
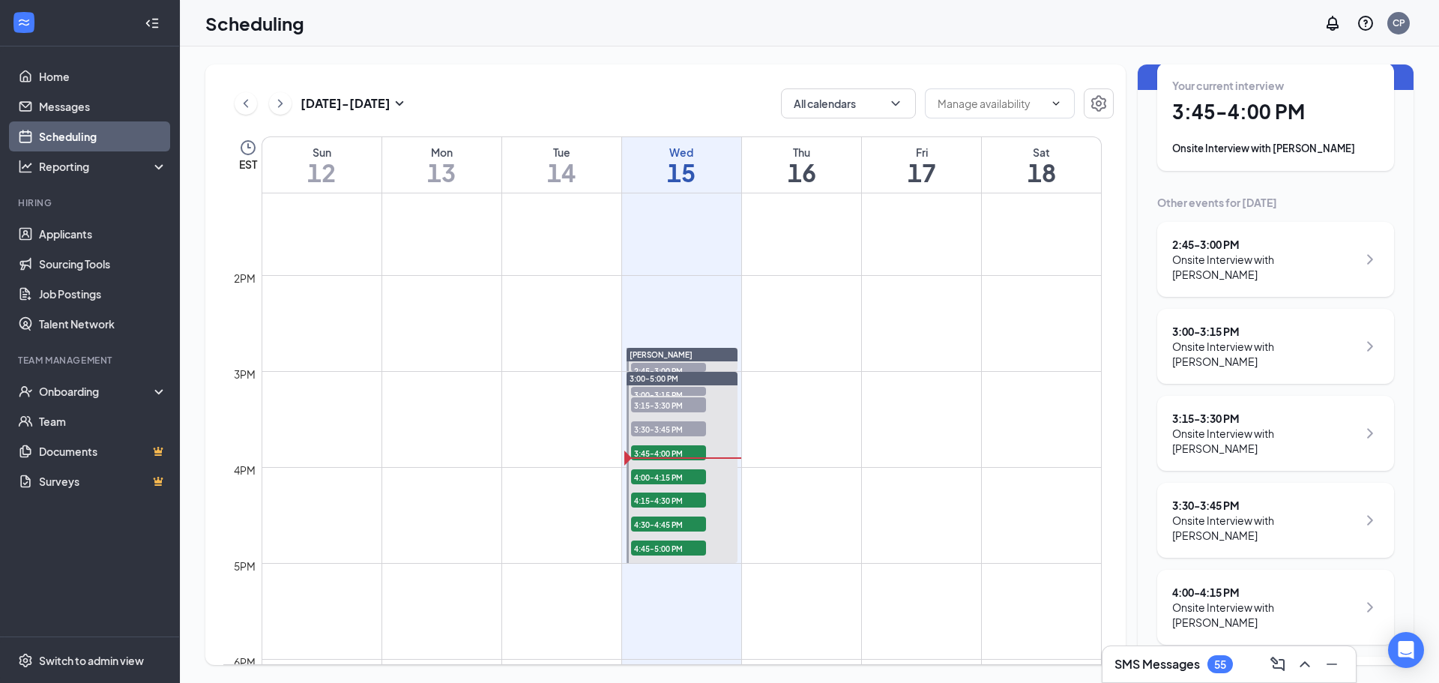
click at [1254, 498] on div "3:30 - 3:45 PM" at bounding box center [1265, 505] width 185 height 15
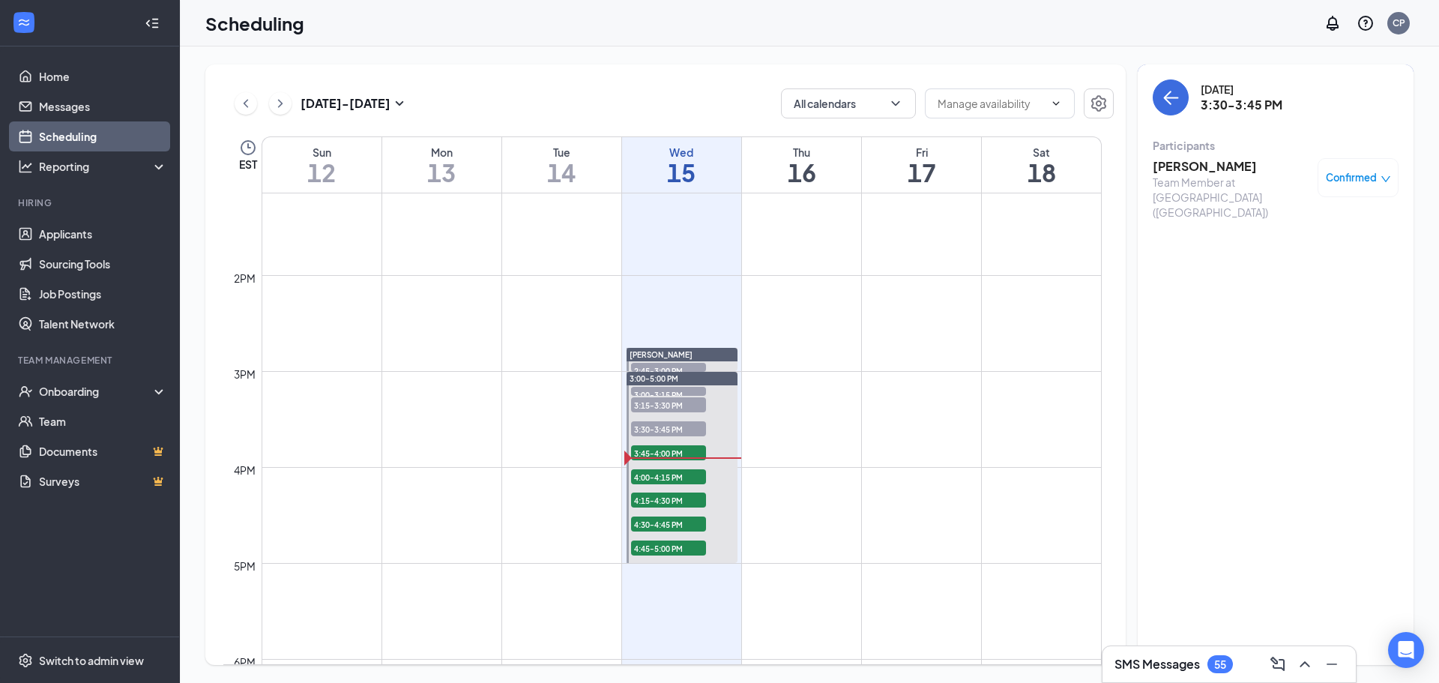
click at [1191, 100] on div "Wednesday, Oct 15 3:30-3:45 PM" at bounding box center [1276, 97] width 246 height 36
click at [1185, 100] on button "back-button" at bounding box center [1171, 97] width 36 height 36
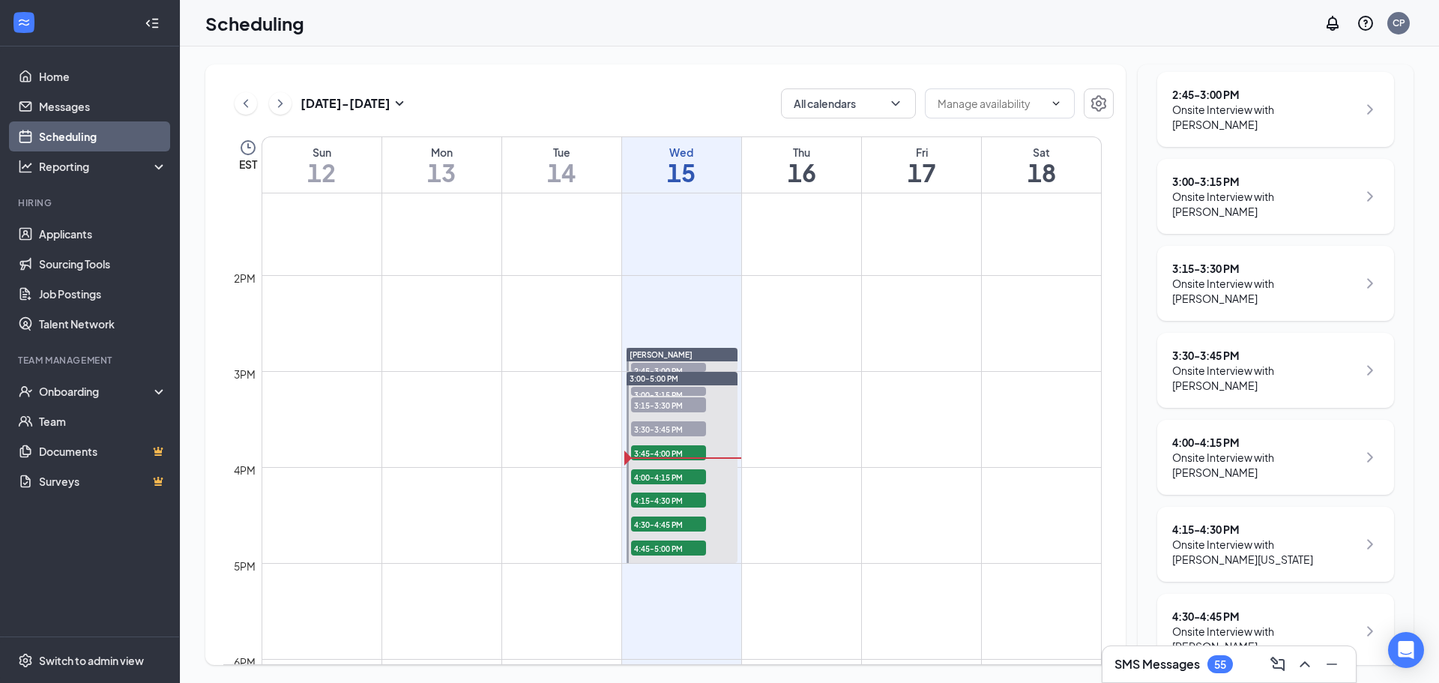
scroll to position [295, 0]
